Goal: Feedback & Contribution: Submit feedback/report problem

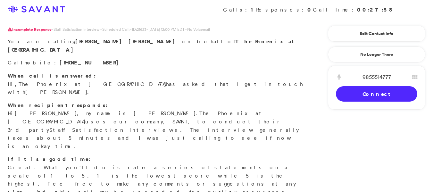
click at [372, 92] on link "Connect" at bounding box center [376, 93] width 81 height 15
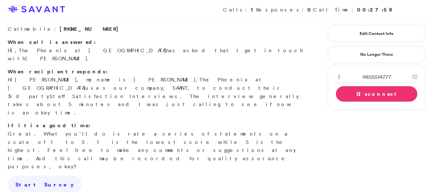
scroll to position [30, 0]
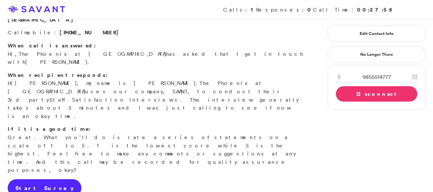
click at [18, 179] on link "Start Survey" at bounding box center [45, 188] width 74 height 18
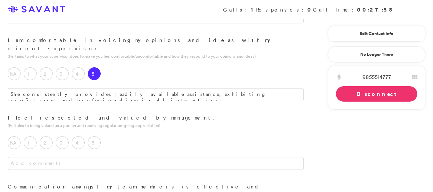
scroll to position [339, 0]
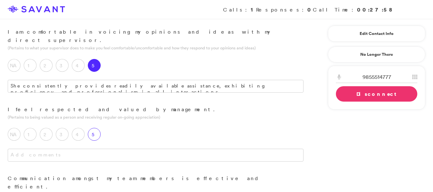
click at [91, 128] on label "5" at bounding box center [94, 134] width 13 height 13
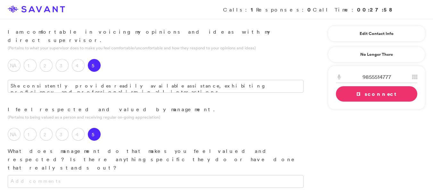
click at [61, 175] on div at bounding box center [155, 188] width 311 height 26
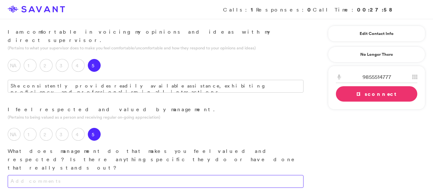
click at [59, 175] on textarea at bounding box center [156, 181] width 296 height 13
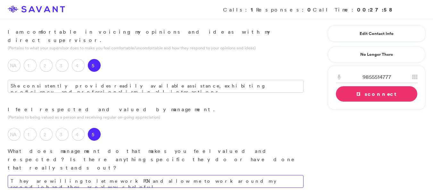
click at [246, 175] on textarea "They are willing to let me work PON and allow me to work around my second job a…" at bounding box center [156, 181] width 296 height 13
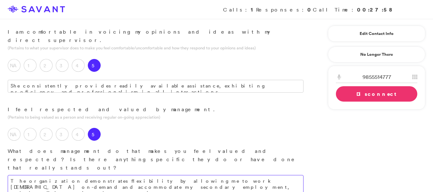
type textarea "The organization demonstrates flexibility by allowing me to work [DEMOGRAPHIC_D…"
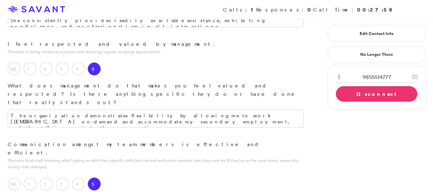
scroll to position [418, 0]
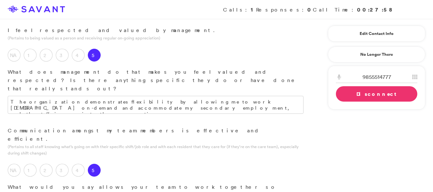
type textarea "Our team functions effectively due to strong communication."
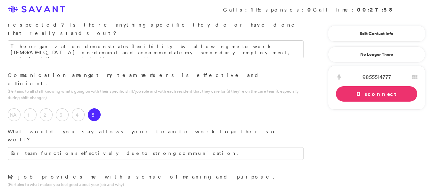
scroll to position [489, 0]
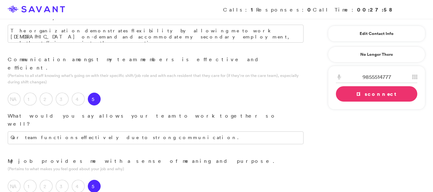
type textarea "I"
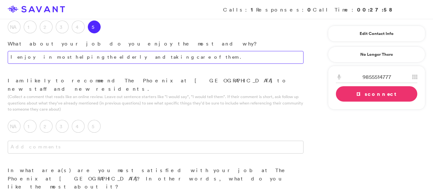
scroll to position [670, 0]
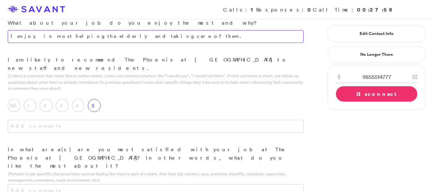
type textarea "I enjoy in most helping the elderly and taking care of them."
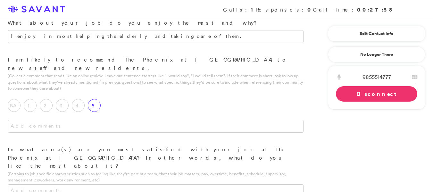
click at [99, 99] on label "5" at bounding box center [94, 105] width 13 height 13
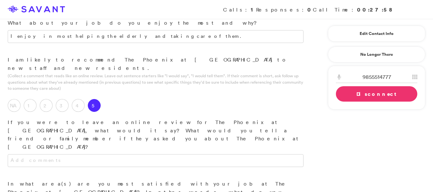
click at [99, 99] on label "5" at bounding box center [94, 105] width 13 height 13
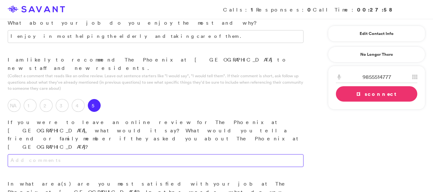
click at [33, 154] on textarea at bounding box center [156, 160] width 296 height 13
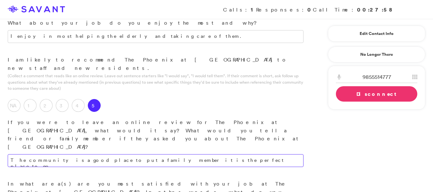
drag, startPoint x: 33, startPoint y: 63, endPoint x: 0, endPoint y: 92, distance: 44.3
type textarea "The community is a good place to put a family member it is the perfect place to…"
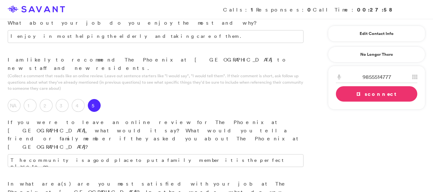
drag, startPoint x: 0, startPoint y: 92, endPoint x: 43, endPoint y: 117, distance: 50.2
click at [354, 98] on link "Disconnect" at bounding box center [376, 93] width 81 height 15
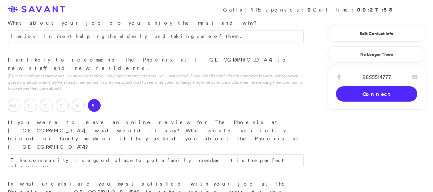
type textarea "I am most satisfied with the overall community atmosphere and my positive relat…"
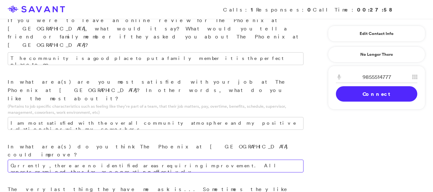
scroll to position [803, 0]
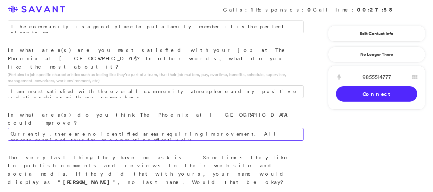
type textarea "Currently, there are no identified areas requiring improvement. All aspects exa…"
